Goal: Information Seeking & Learning: Get advice/opinions

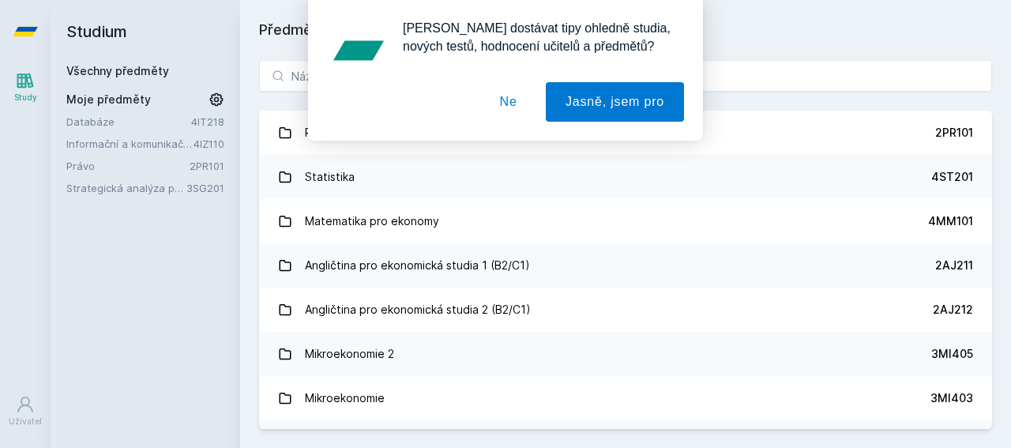
click at [512, 97] on button "Ne" at bounding box center [508, 101] width 57 height 39
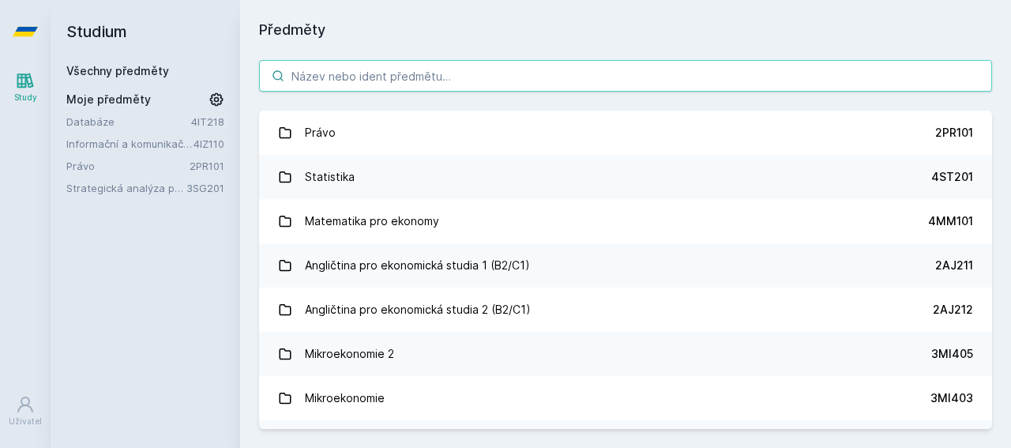
click at [400, 71] on input "search" at bounding box center [625, 76] width 733 height 32
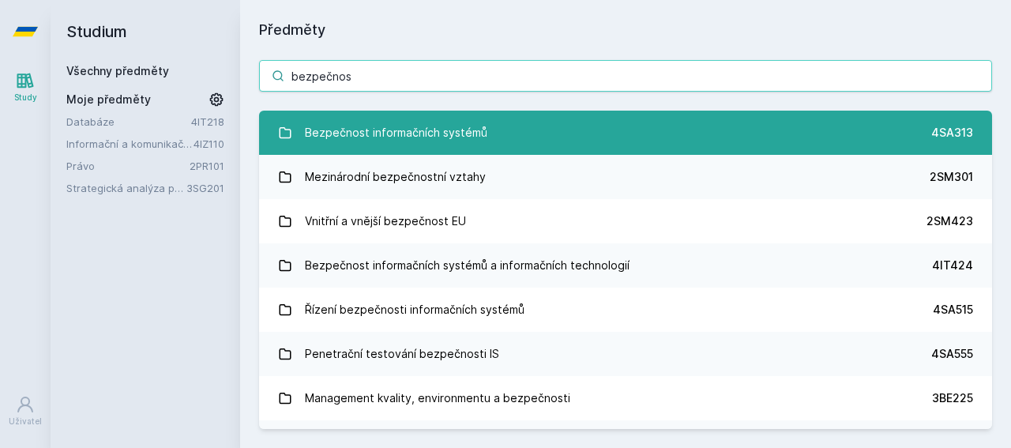
type input "bezpečnos"
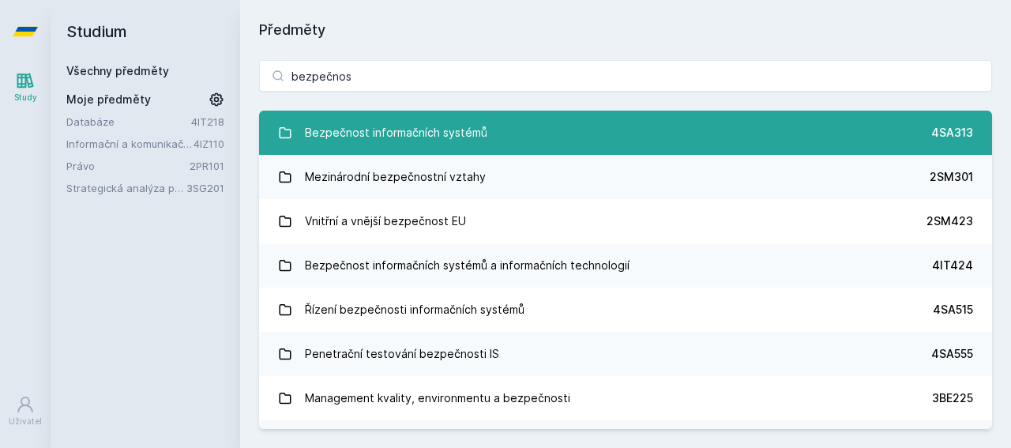
click at [380, 143] on div "Bezpečnost informačních systémů" at bounding box center [396, 133] width 182 height 32
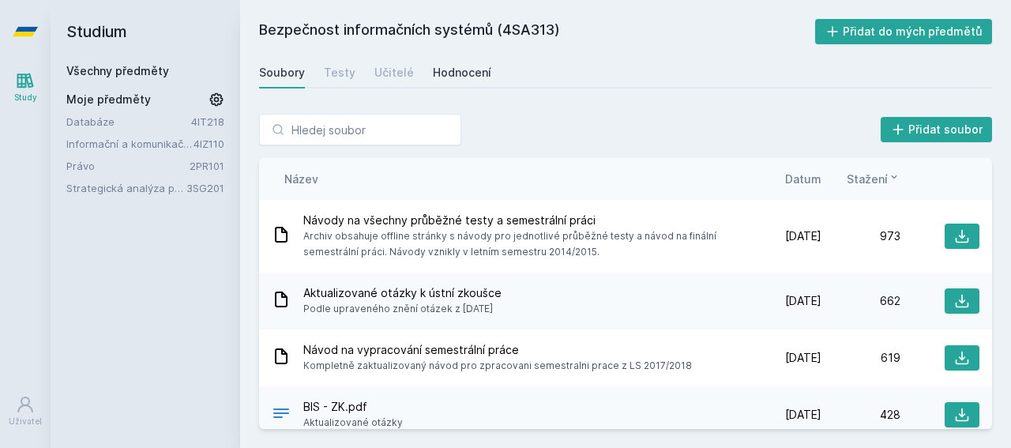
click at [449, 75] on div "Hodnocení" at bounding box center [462, 73] width 58 height 16
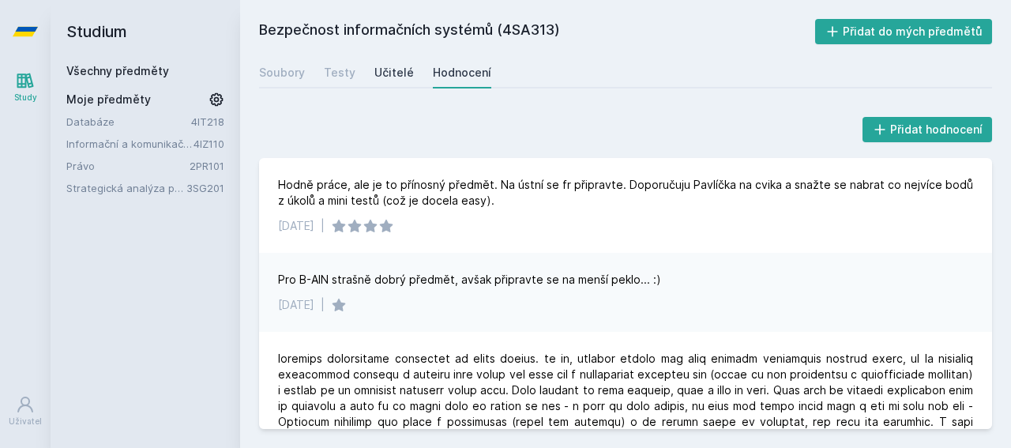
click at [392, 73] on div "Učitelé" at bounding box center [393, 73] width 39 height 16
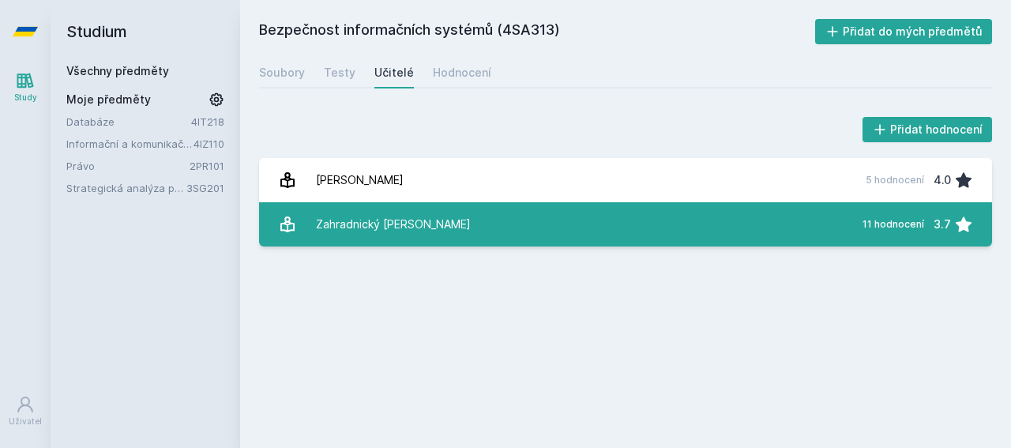
click at [449, 208] on link "Zahradnický [PERSON_NAME] 11 hodnocení 3.7" at bounding box center [625, 224] width 733 height 44
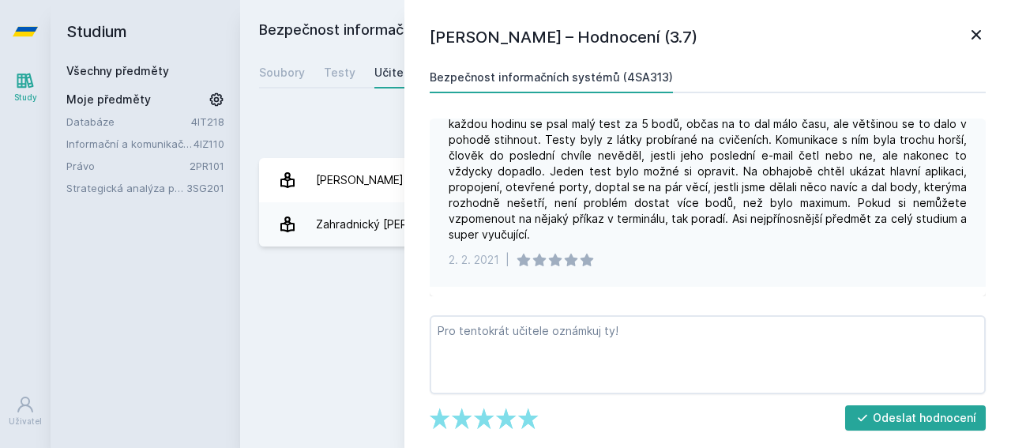
scroll to position [928, 0]
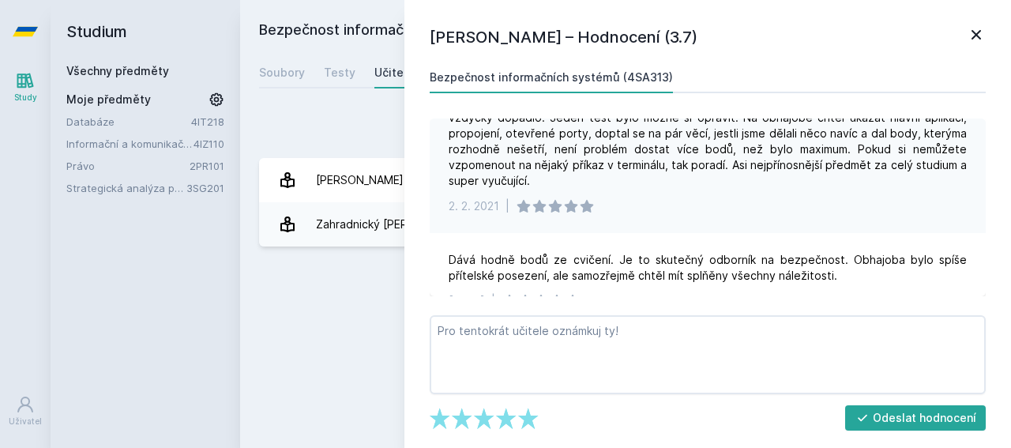
click at [372, 143] on div "Přidat hodnocení" at bounding box center [625, 130] width 733 height 32
click at [983, 34] on icon at bounding box center [976, 34] width 19 height 19
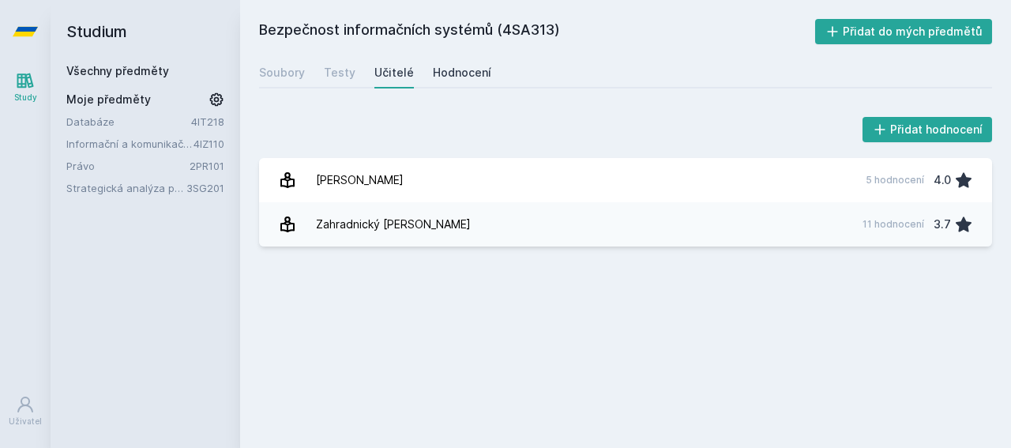
click at [465, 77] on div "Hodnocení" at bounding box center [462, 73] width 58 height 16
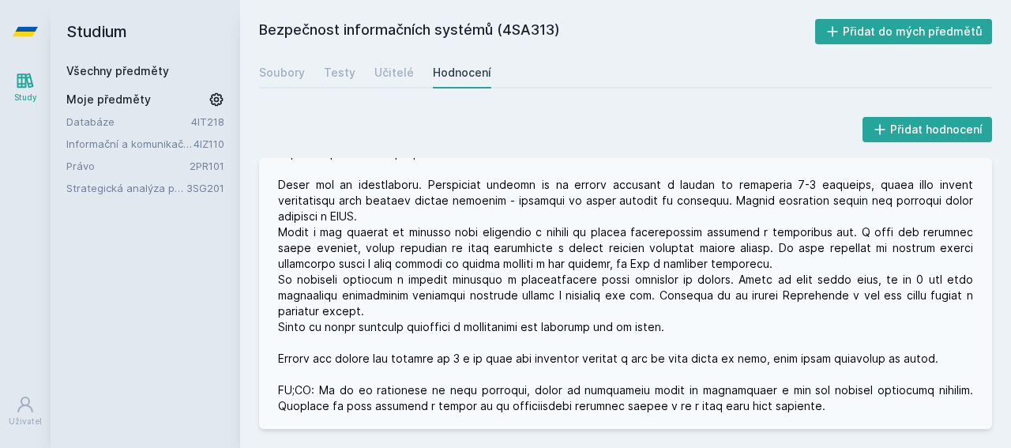
scroll to position [1424, 0]
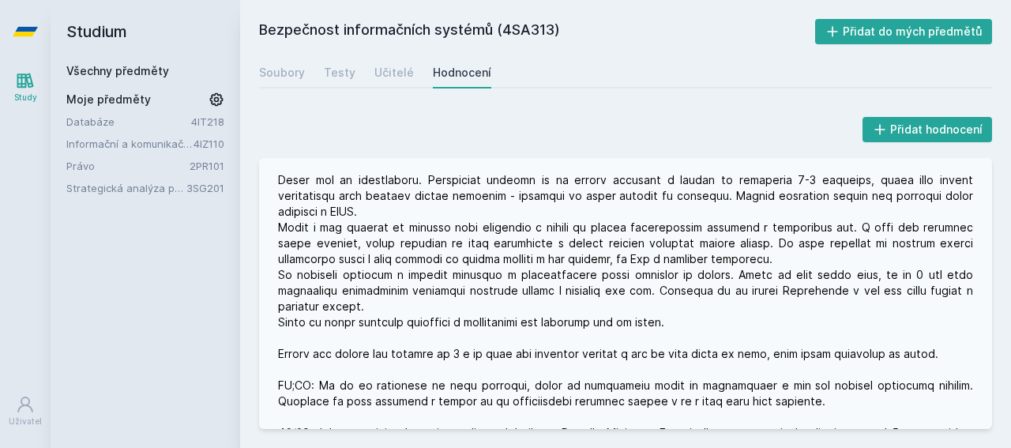
click at [442, 280] on div at bounding box center [625, 220] width 695 height 474
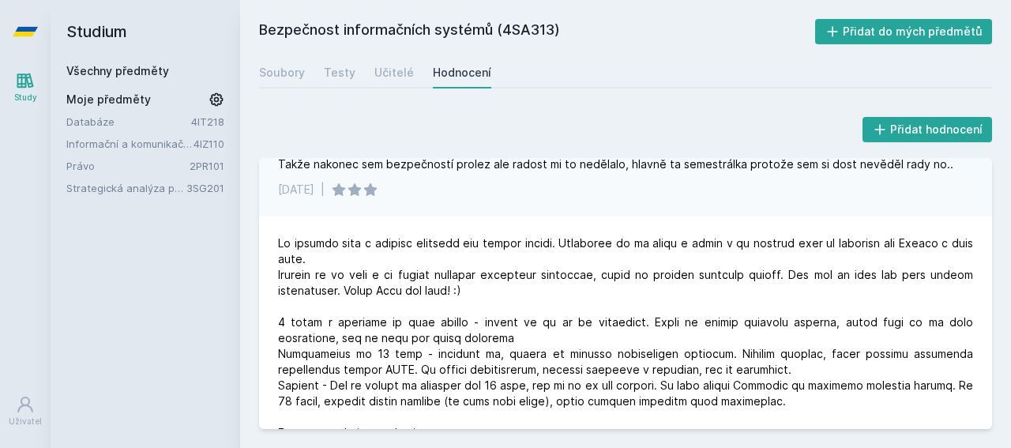
scroll to position [2224, 0]
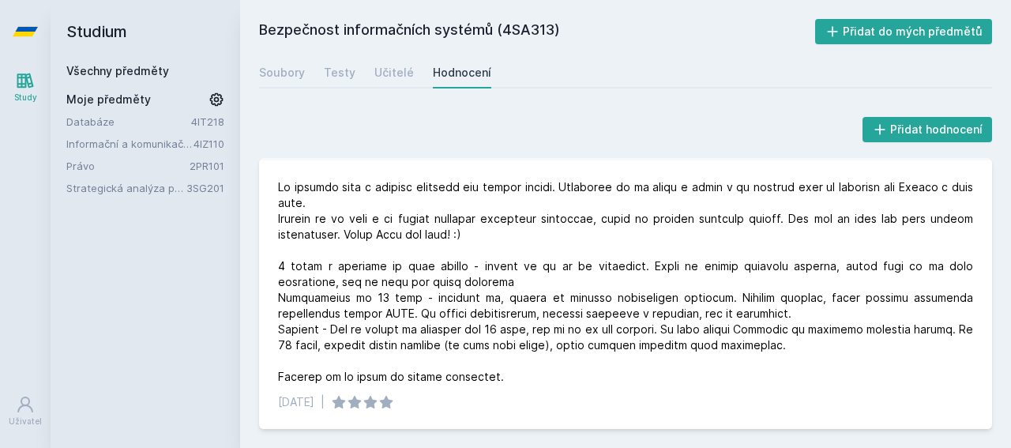
click at [130, 68] on link "Všechny předměty" at bounding box center [117, 70] width 103 height 13
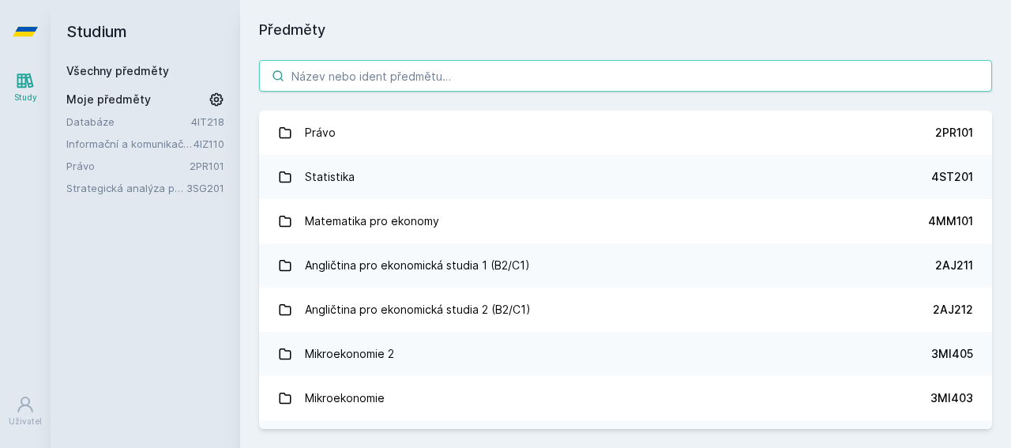
click at [386, 69] on input "search" at bounding box center [625, 76] width 733 height 32
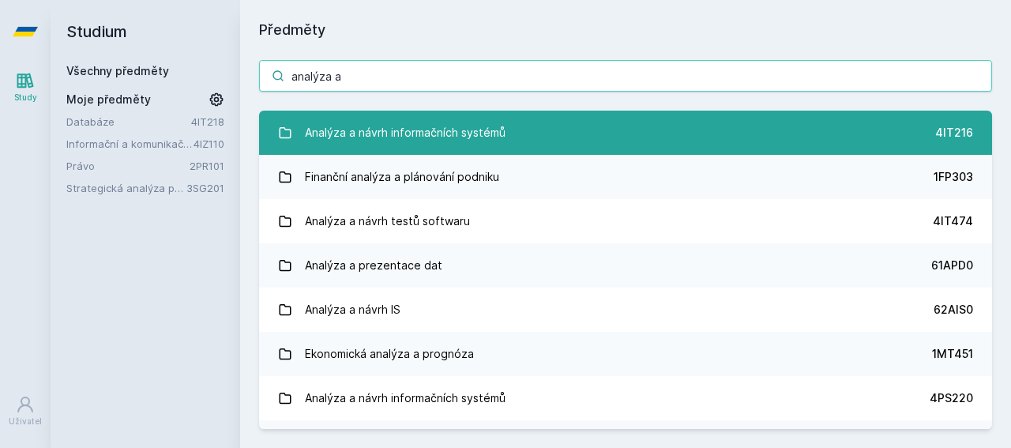
type input "analýza a"
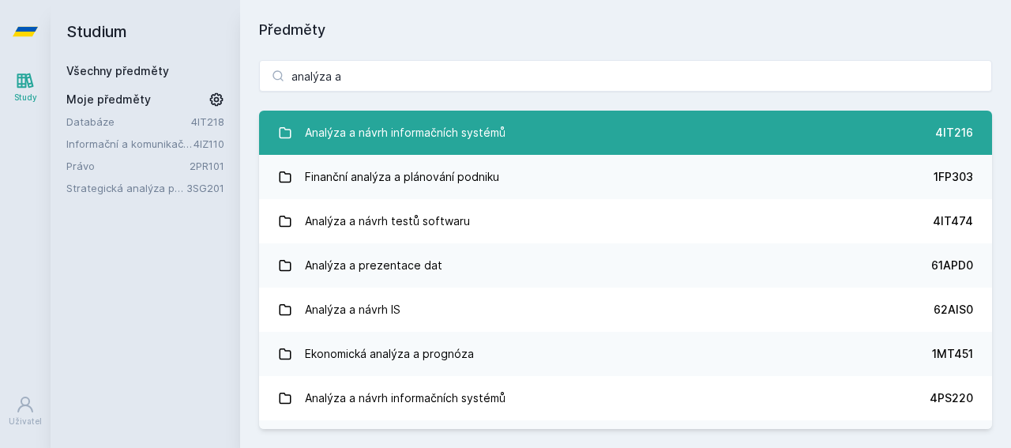
click at [466, 130] on div "Analýza a návrh informačních systémů" at bounding box center [405, 133] width 201 height 32
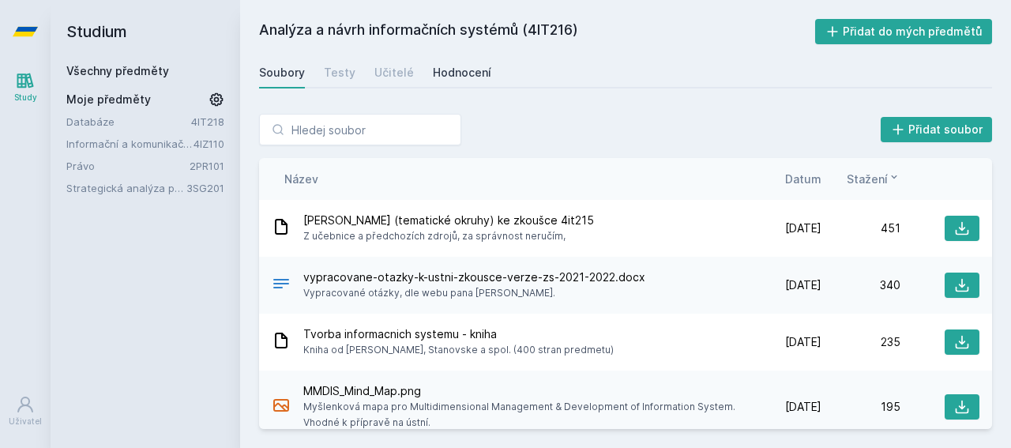
click at [453, 70] on div "Hodnocení" at bounding box center [462, 73] width 58 height 16
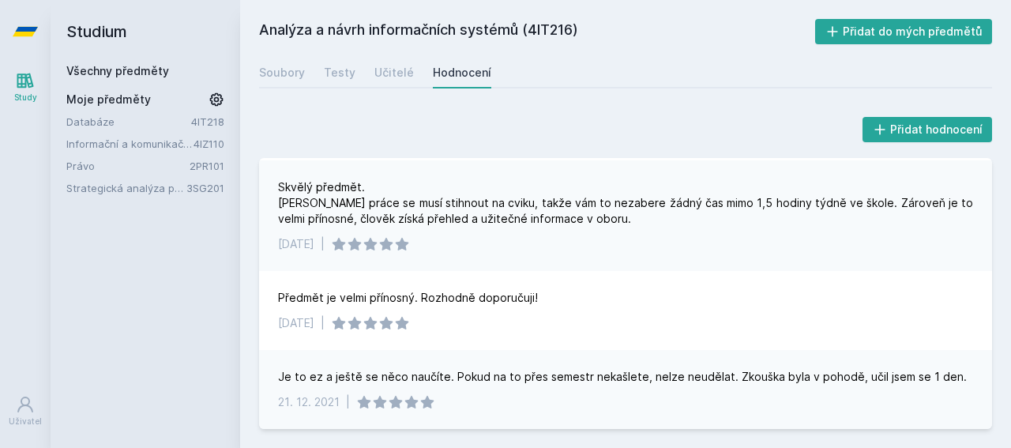
scroll to position [378, 0]
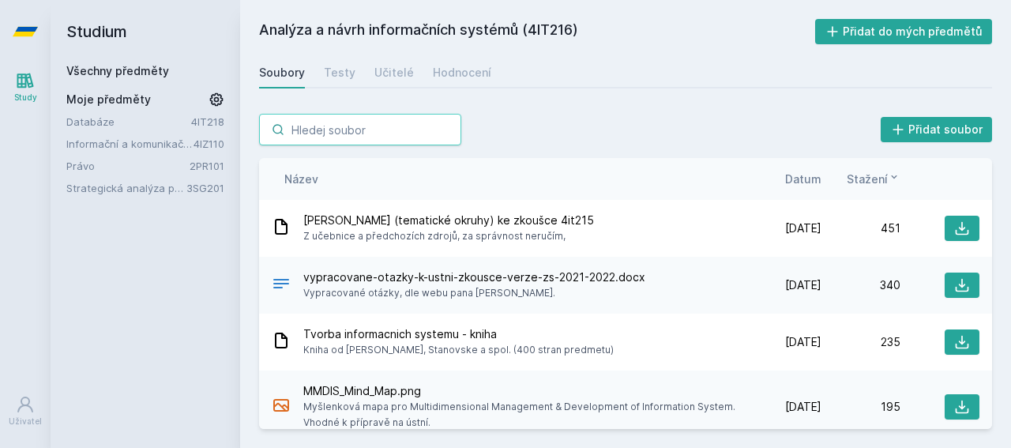
click at [385, 140] on input "search" at bounding box center [360, 130] width 202 height 32
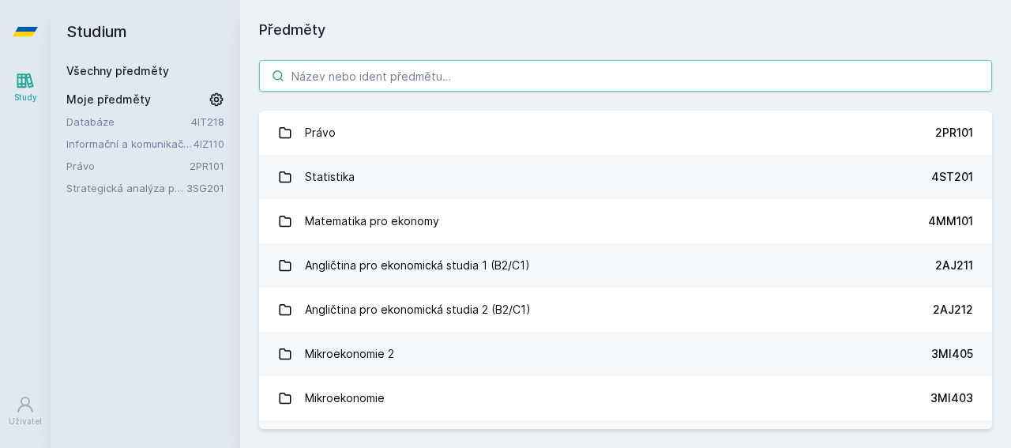
click at [362, 86] on input "search" at bounding box center [625, 76] width 733 height 32
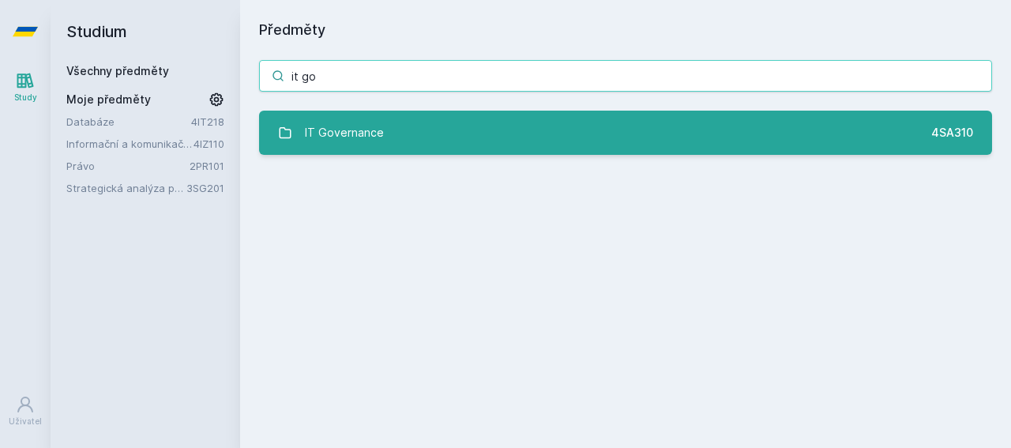
type input "it go"
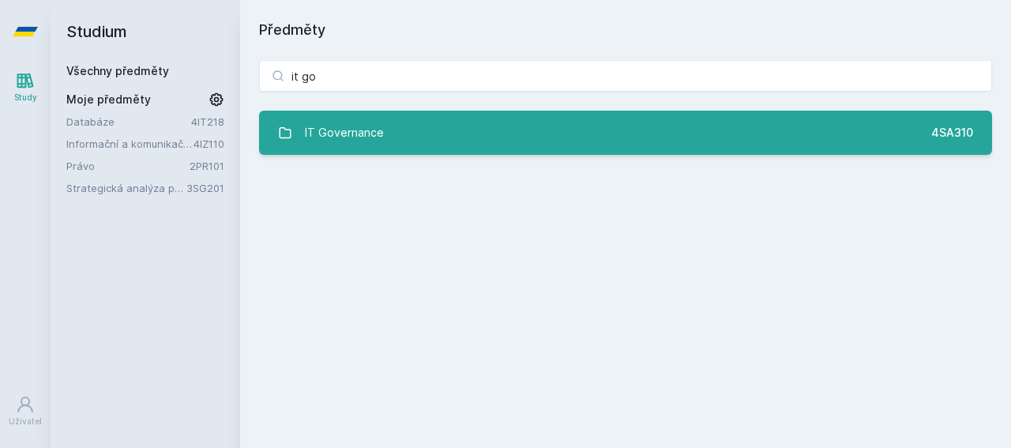
click at [404, 132] on link "IT Governance 4SA310" at bounding box center [625, 133] width 733 height 44
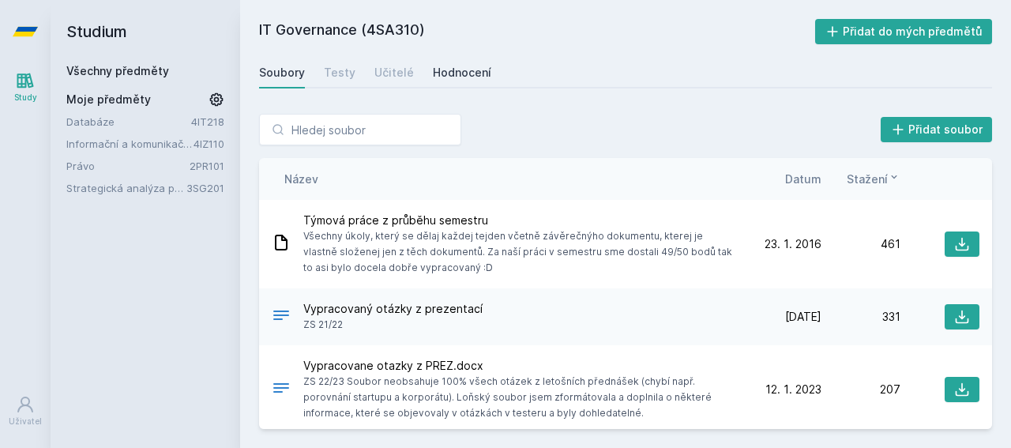
click at [459, 62] on link "Hodnocení" at bounding box center [462, 73] width 58 height 32
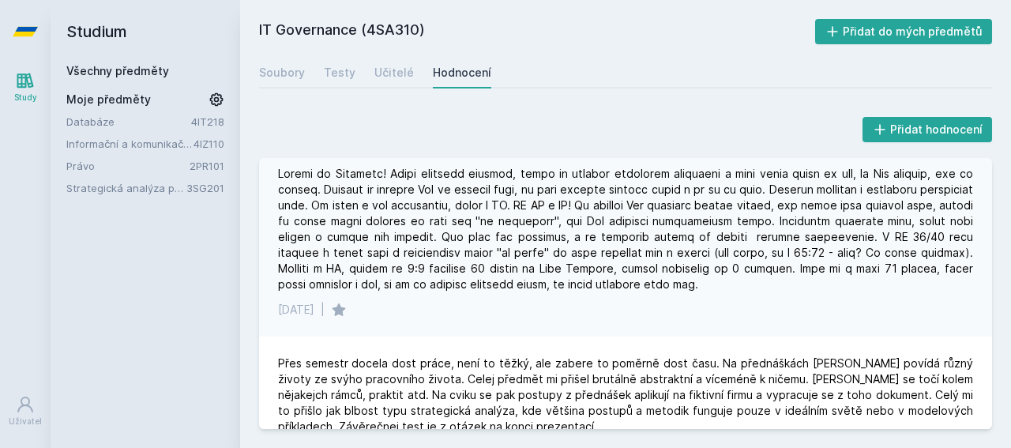
scroll to position [881, 0]
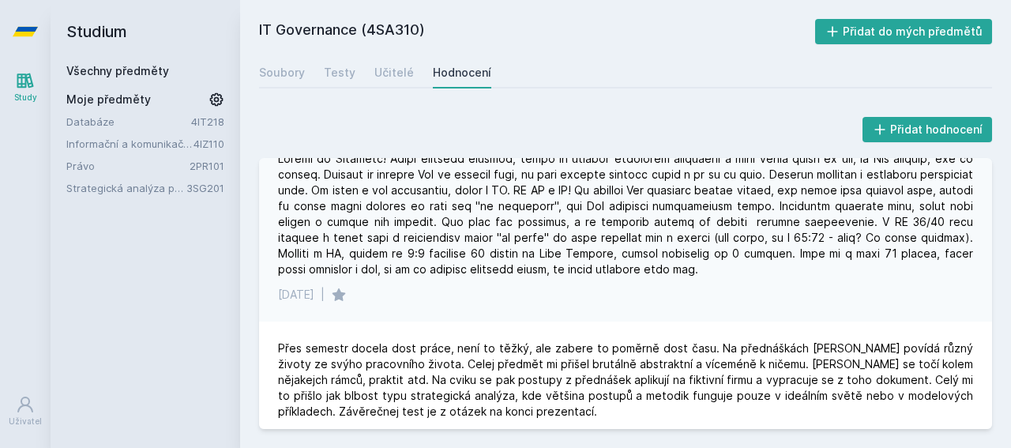
click at [415, 256] on div at bounding box center [625, 214] width 695 height 126
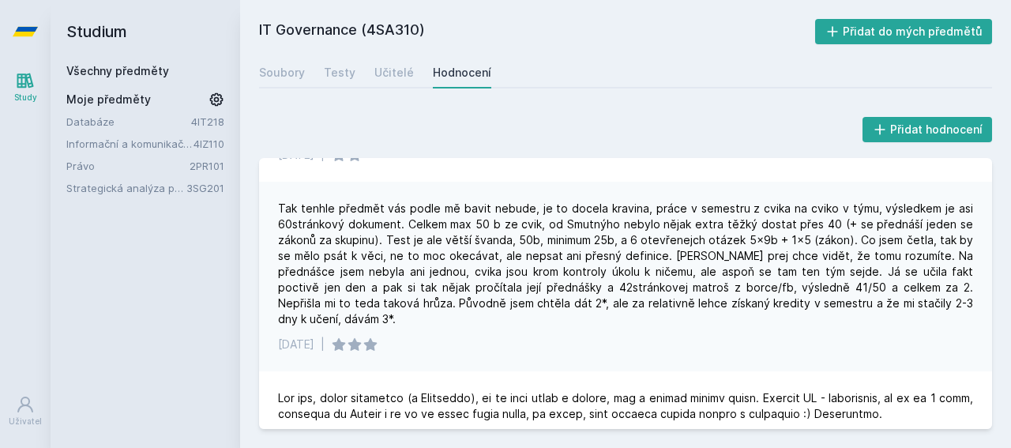
scroll to position [1541, 0]
click at [383, 66] on div "Učitelé" at bounding box center [393, 73] width 39 height 16
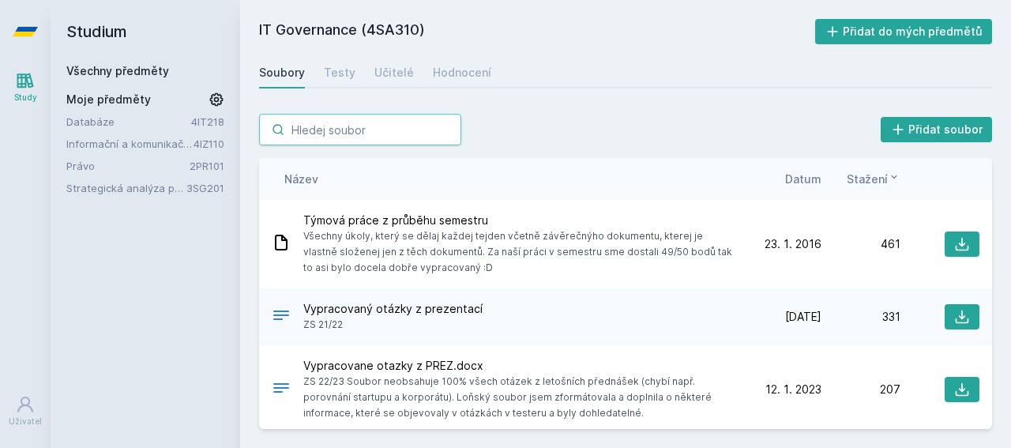
click at [306, 129] on input "search" at bounding box center [360, 130] width 202 height 32
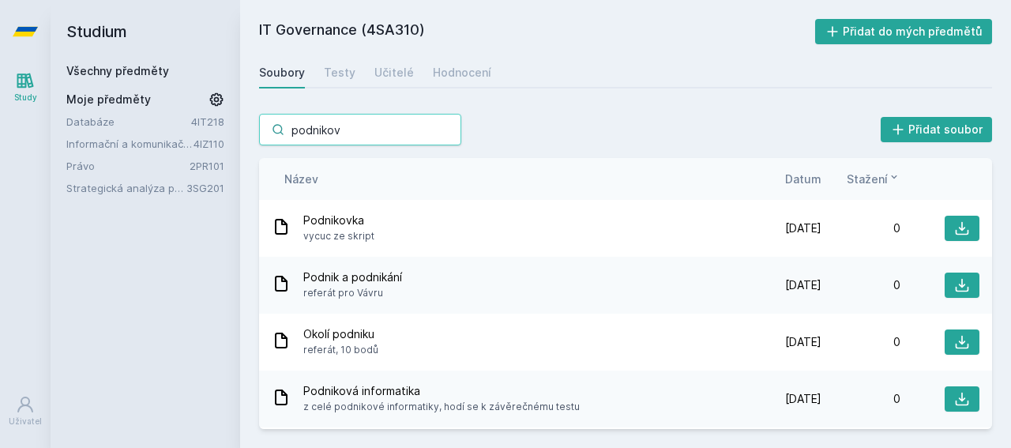
type input "podnikove"
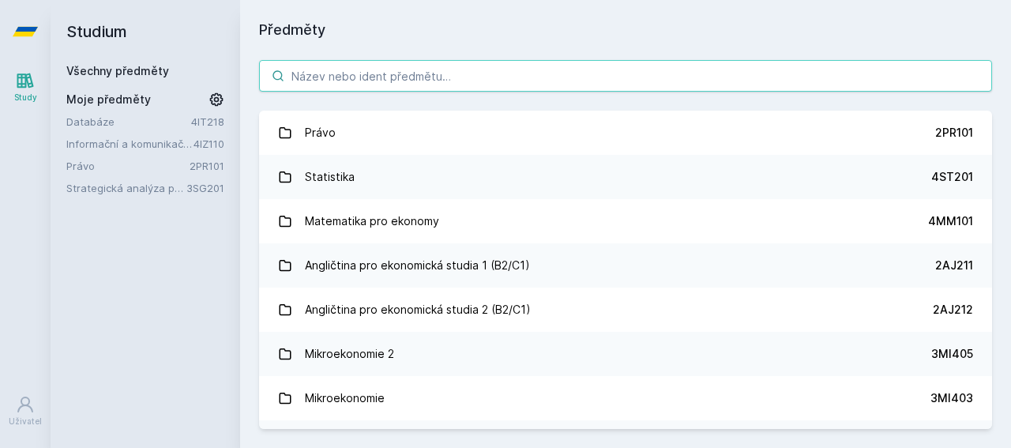
click at [438, 88] on input "search" at bounding box center [625, 76] width 733 height 32
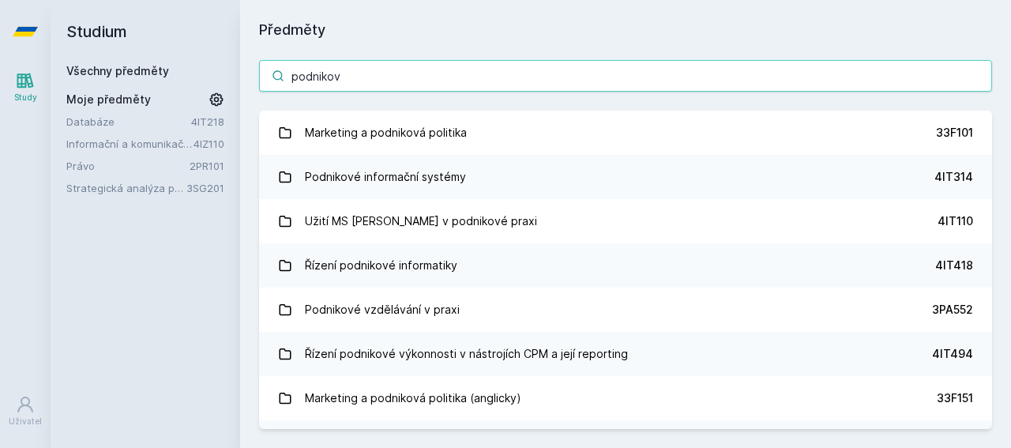
type input "podnikov"
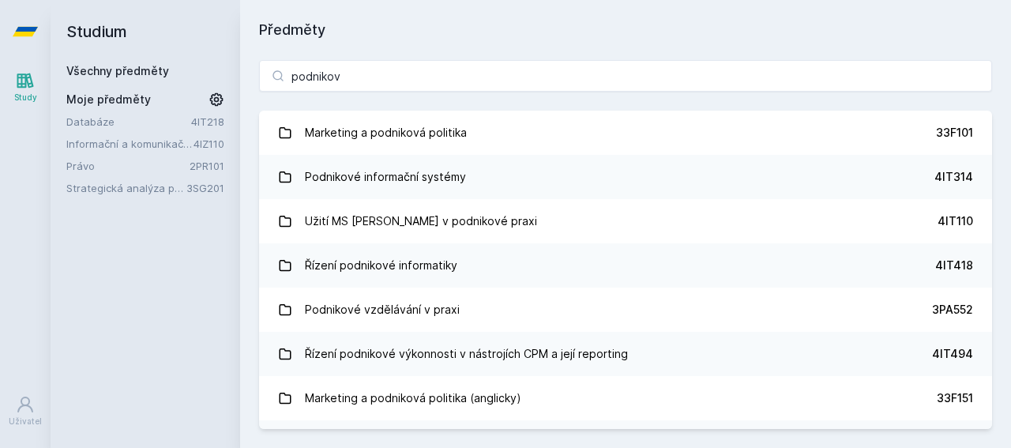
click at [419, 121] on div "Marketing a podniková politika" at bounding box center [386, 133] width 162 height 32
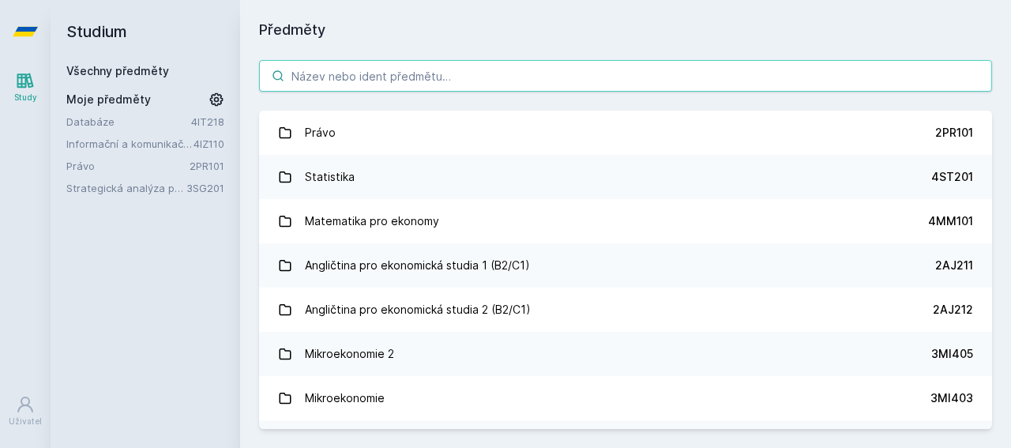
click at [356, 79] on input "search" at bounding box center [625, 76] width 733 height 32
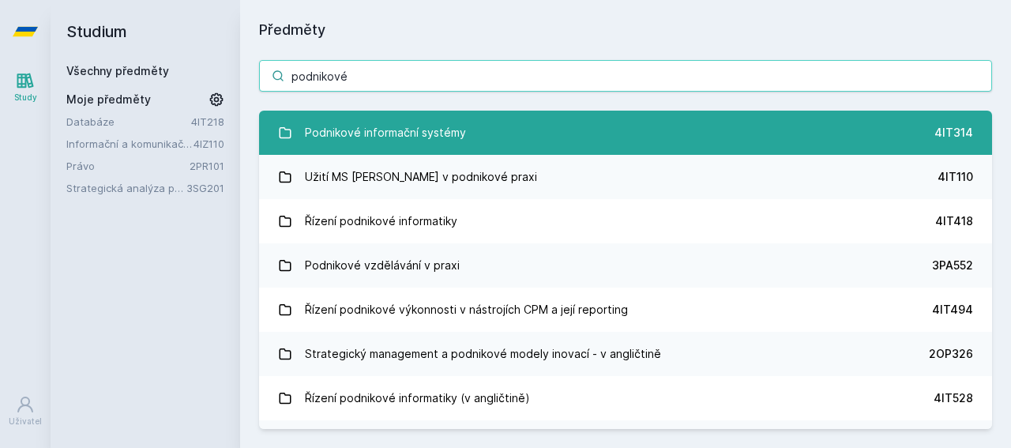
type input "podnikové"
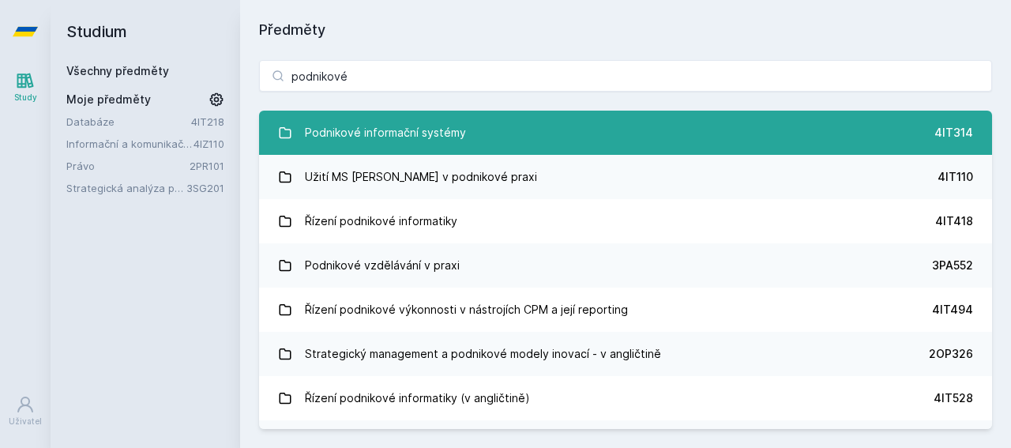
click at [367, 133] on div "Podnikové informační systémy" at bounding box center [385, 133] width 161 height 32
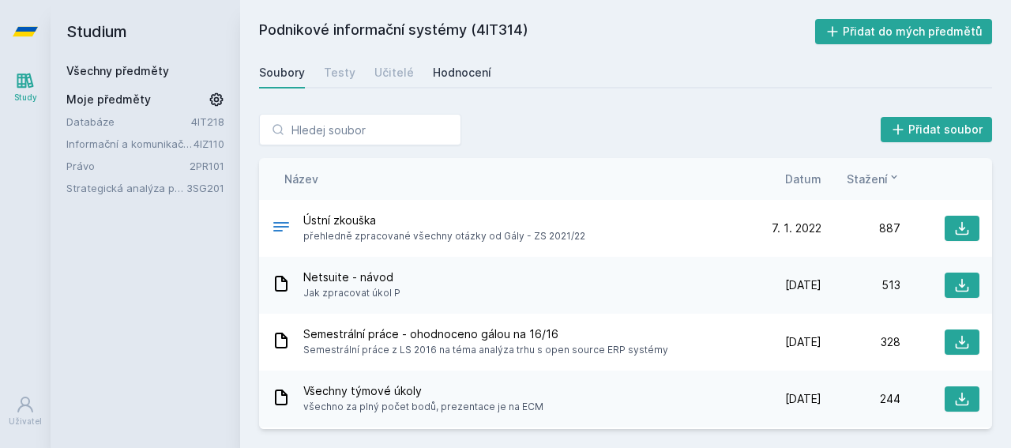
click at [453, 73] on div "Hodnocení" at bounding box center [462, 73] width 58 height 16
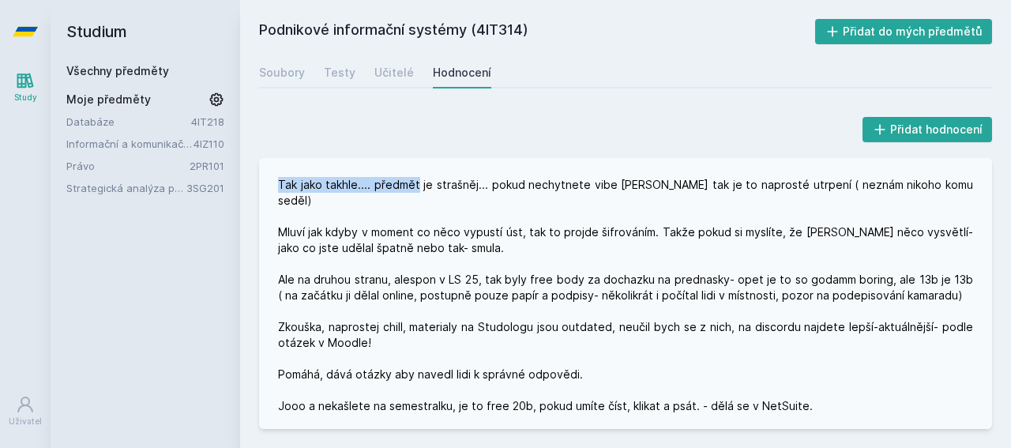
drag, startPoint x: 440, startPoint y: 91, endPoint x: 411, endPoint y: 186, distance: 99.2
click at [411, 186] on div "Podnikové informační systémy (4IT314) Přidat do mých předmětů [GEOGRAPHIC_DATA]…" at bounding box center [625, 224] width 733 height 410
click at [411, 259] on div "Tak jako takhle.... předmět je strašněj... pokud nechytnete vibe [PERSON_NAME] …" at bounding box center [625, 311] width 695 height 269
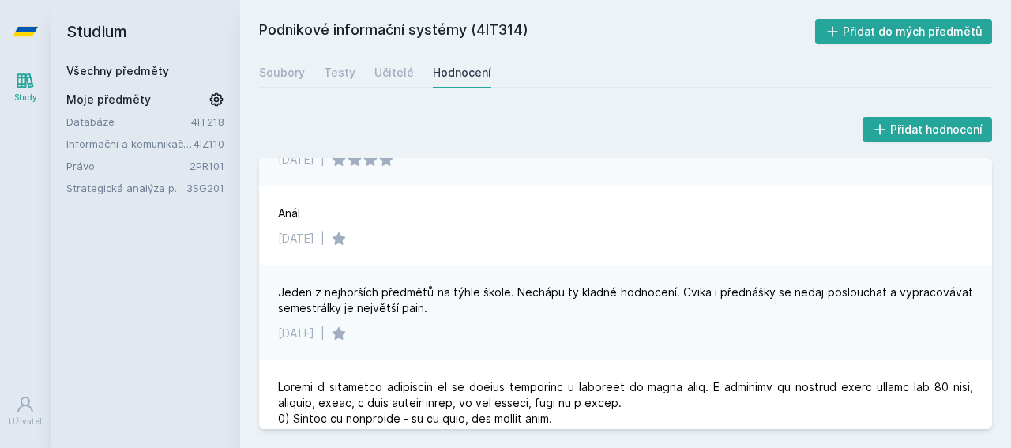
scroll to position [984, 0]
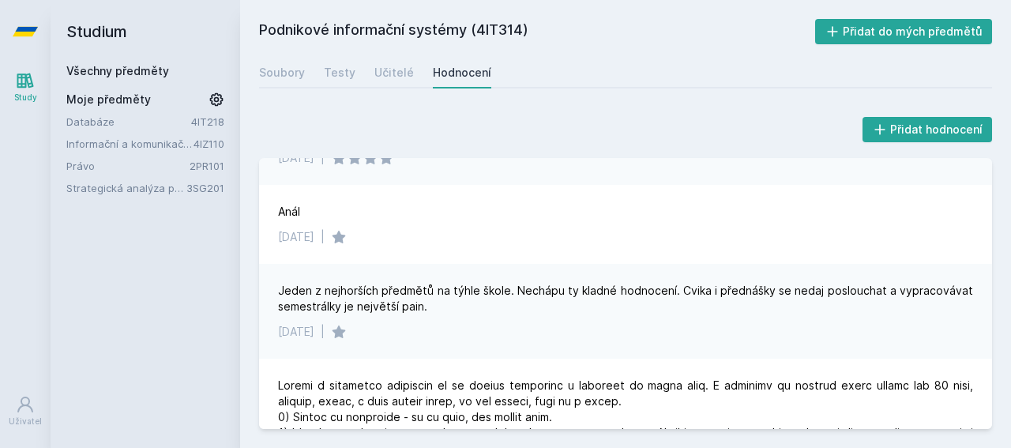
click at [443, 306] on div "Jeden z nejhorších předmětů na týhle škole. Nechápu ty kladné hodnocení. Cvika …" at bounding box center [625, 311] width 733 height 95
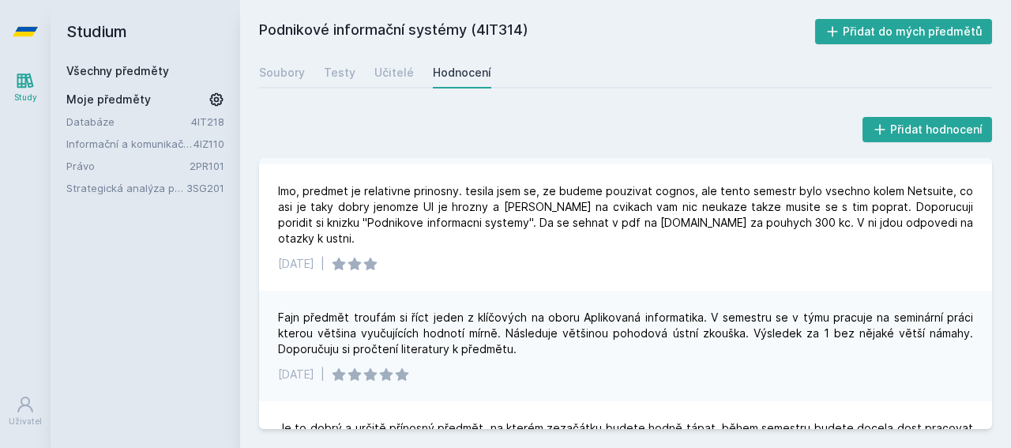
scroll to position [1716, 0]
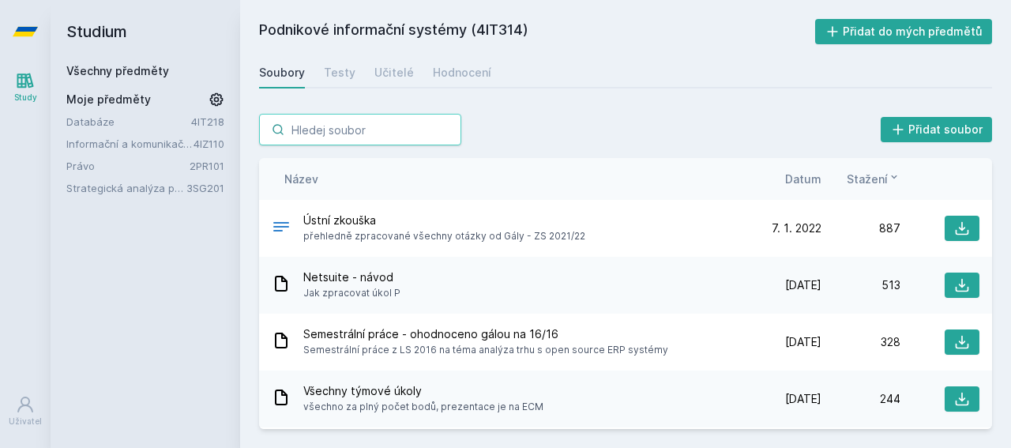
click at [378, 124] on input "search" at bounding box center [360, 130] width 202 height 32
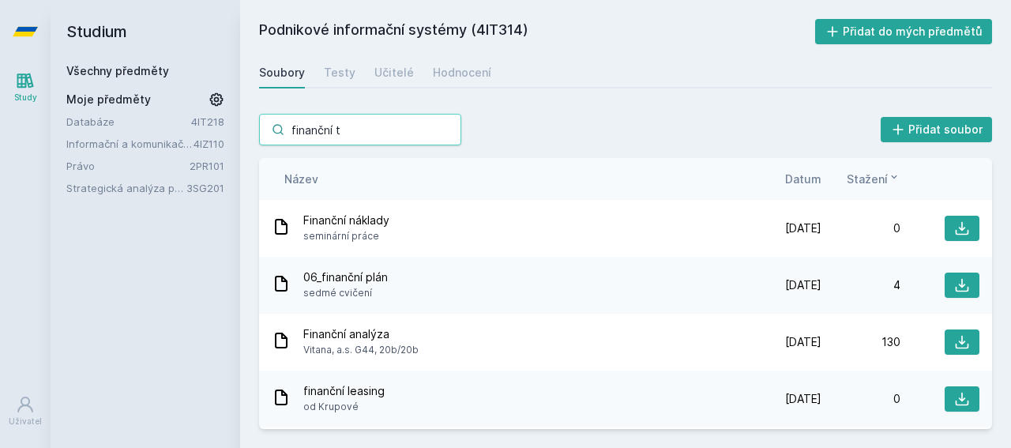
type input "finanční te"
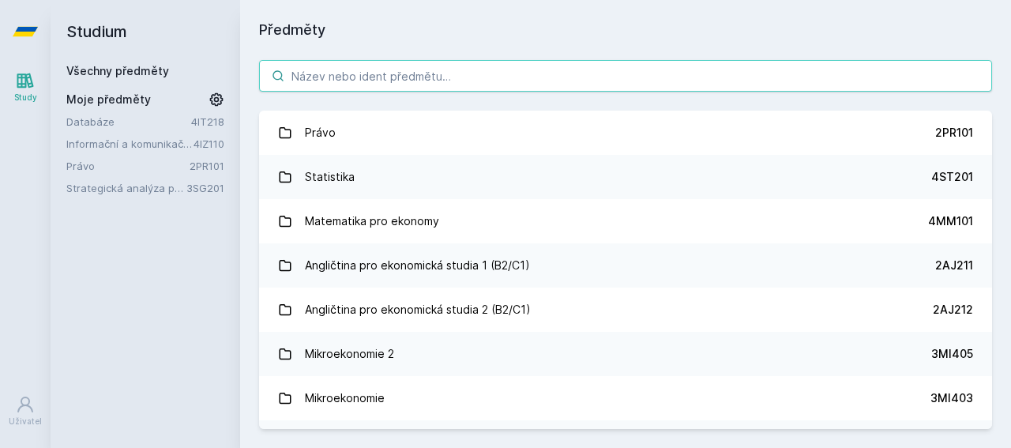
click at [374, 80] on input "search" at bounding box center [625, 76] width 733 height 32
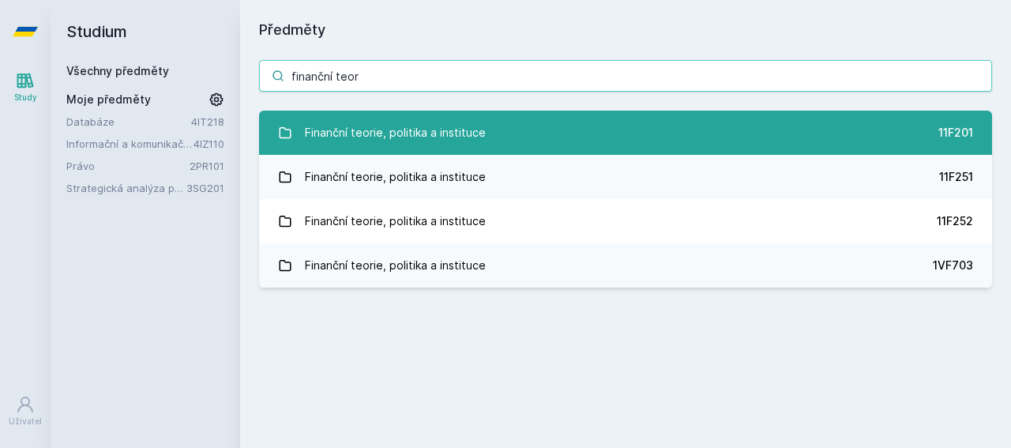
type input "finanční teor"
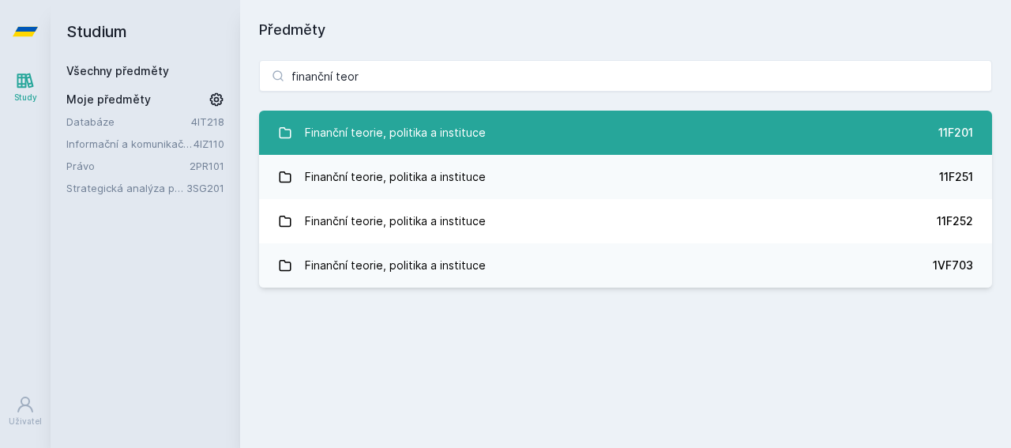
click at [399, 133] on div "Finanční teorie, politika a instituce" at bounding box center [395, 133] width 181 height 32
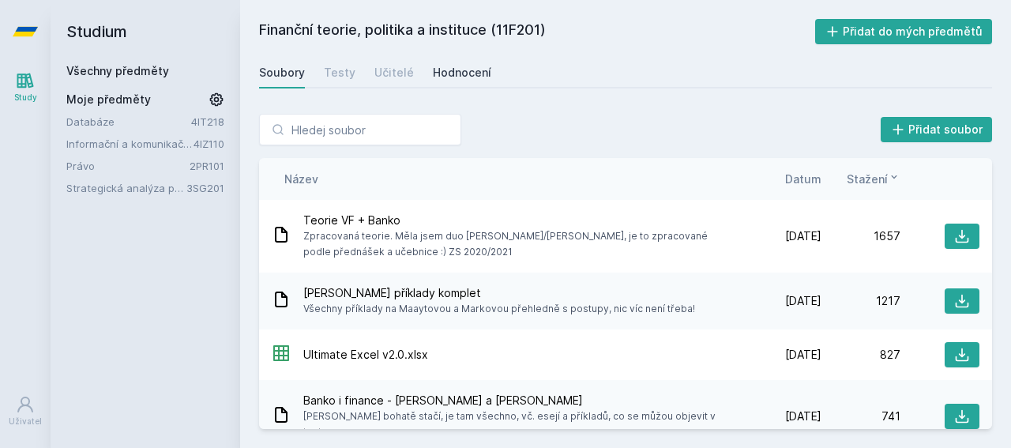
click at [471, 83] on link "Hodnocení" at bounding box center [462, 73] width 58 height 32
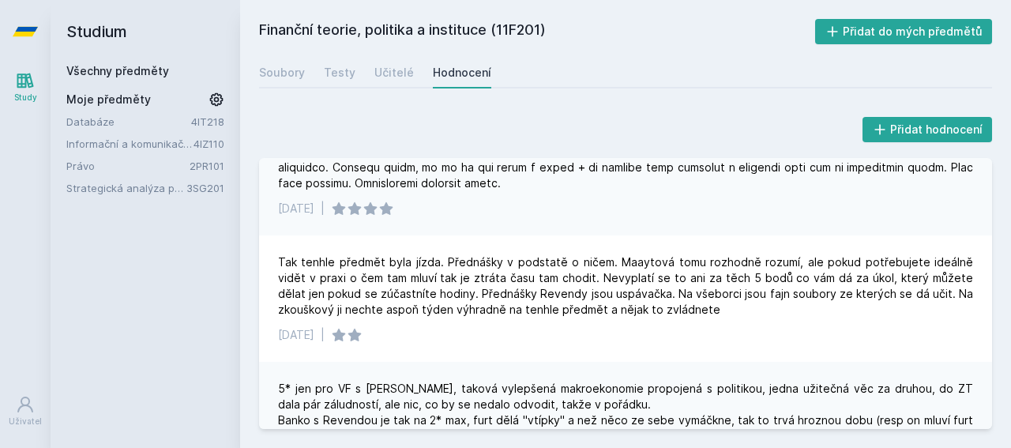
scroll to position [1092, 0]
